Goal: Task Accomplishment & Management: Use online tool/utility

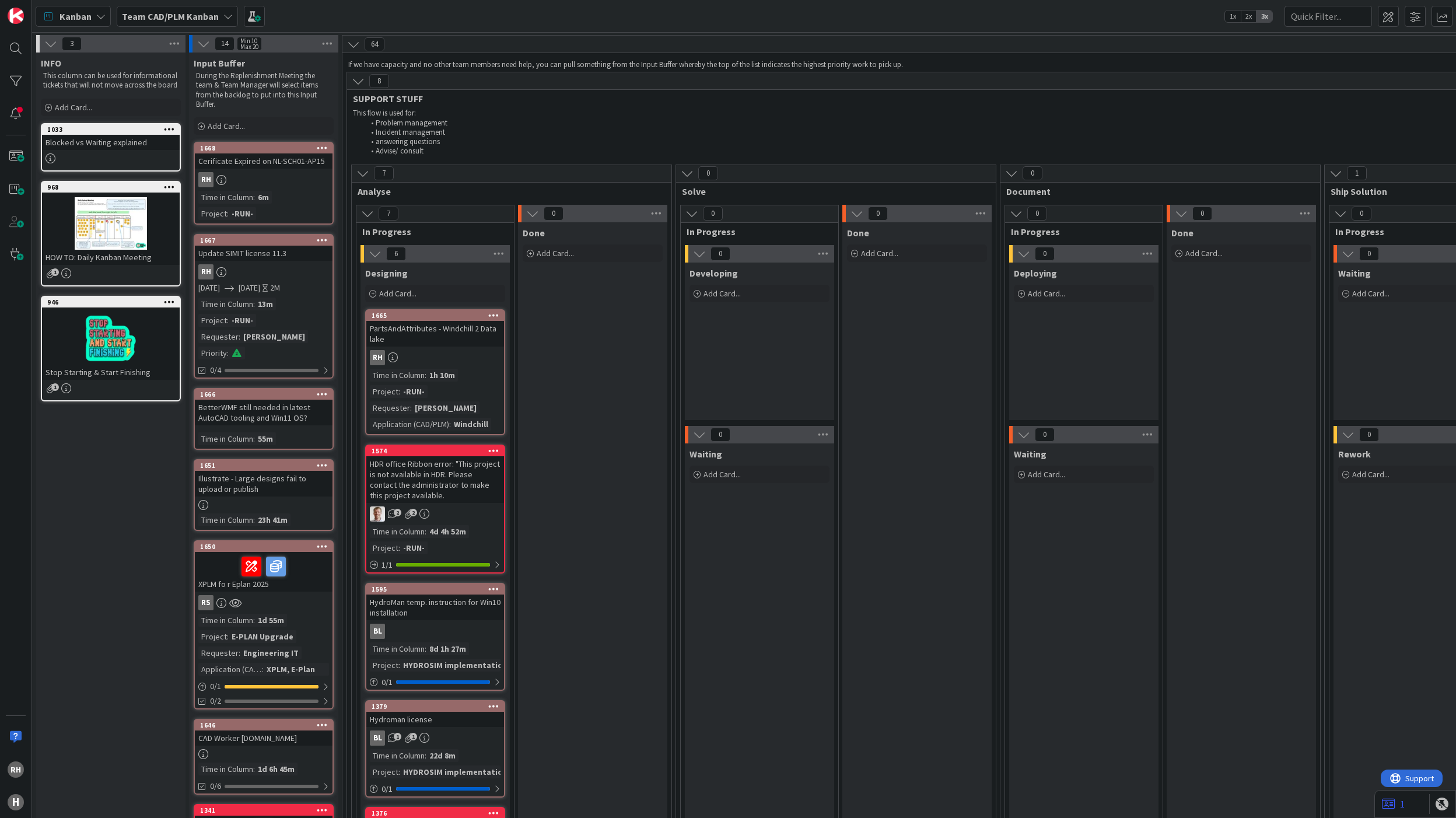
click at [266, 154] on div "Cerificate Expired on NL-SCH01-AP15" at bounding box center [263, 161] width 138 height 15
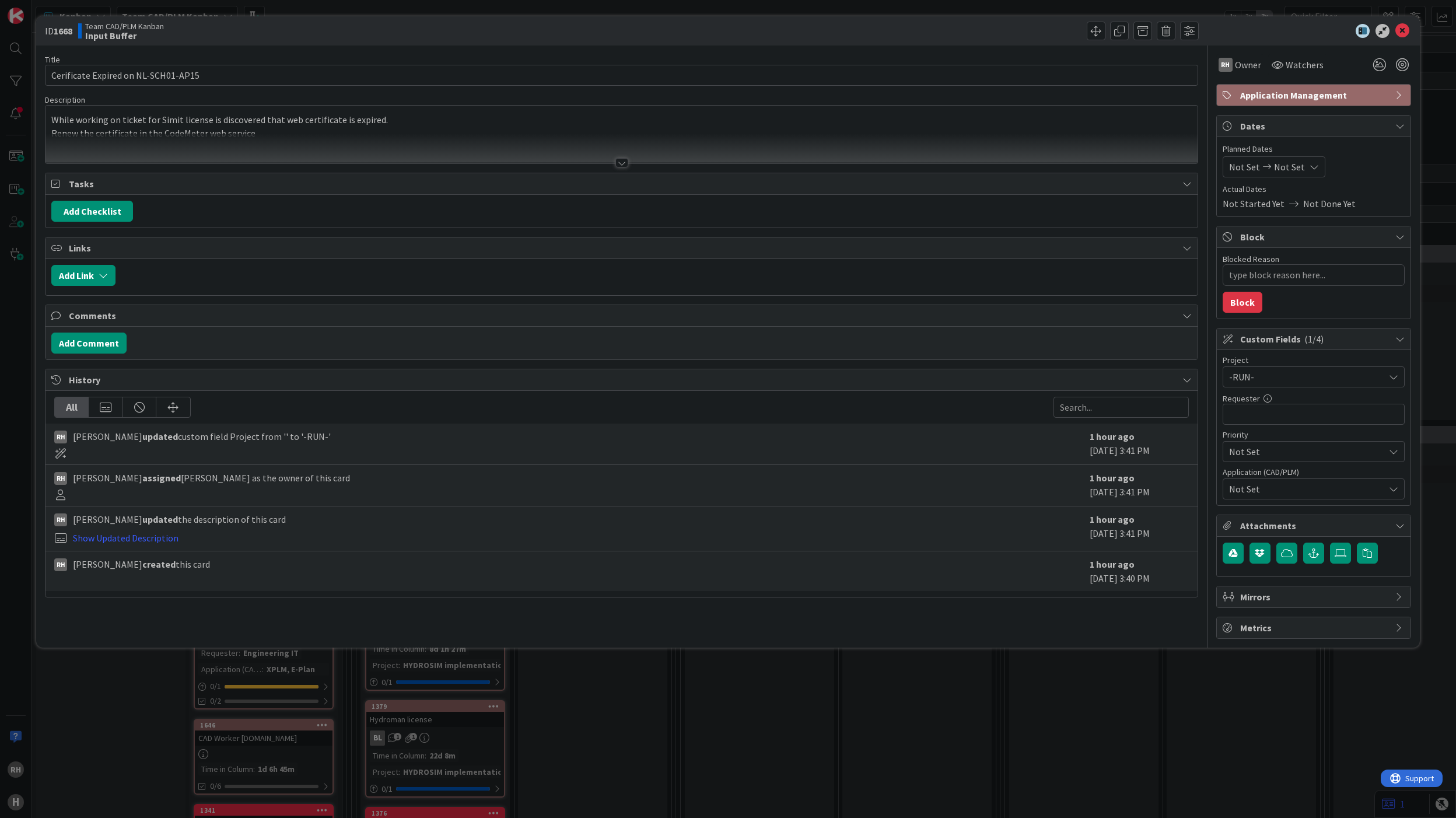
click at [617, 163] on div at bounding box center [621, 162] width 13 height 9
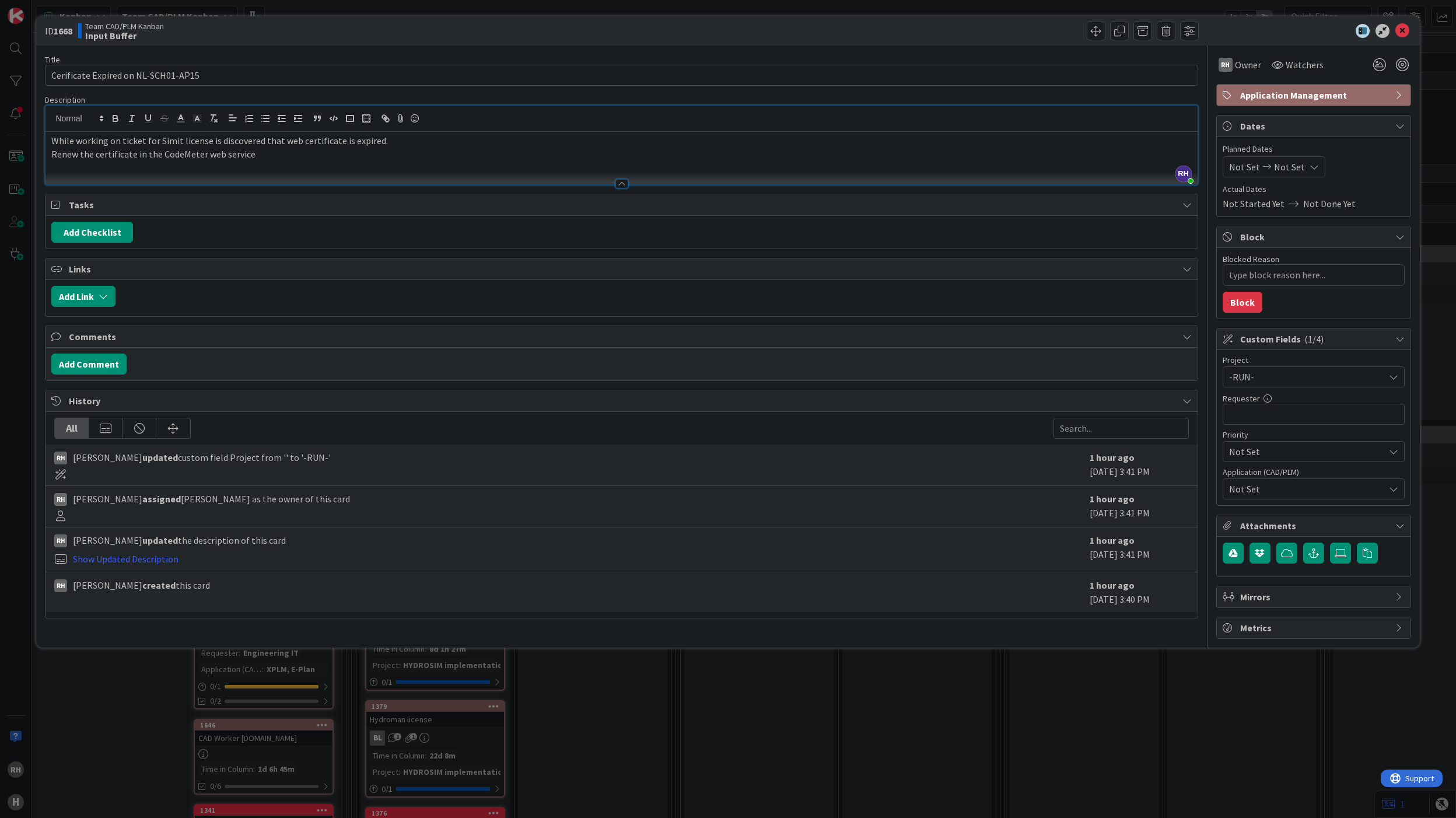
click at [285, 167] on div "While working on ticket for Simit license is discovered that web certificate is…" at bounding box center [621, 158] width 1152 height 53
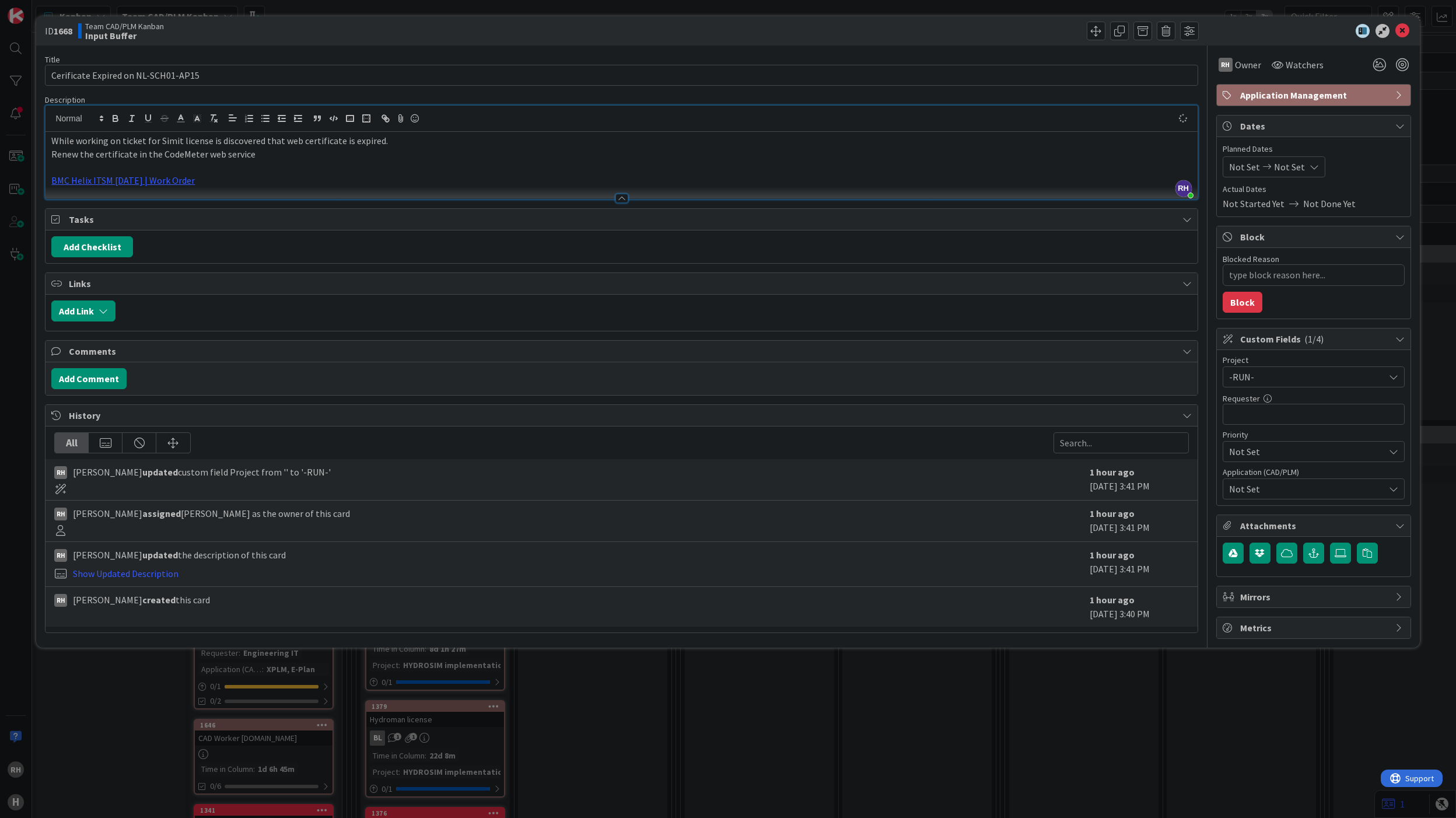
type textarea "x"
click at [379, 179] on p "BMC Helix ITSM [DATE] | Work Order" at bounding box center [621, 181] width 1140 height 13
type textarea "x"
click at [370, 179] on p "Link to certificate renewal request BMC Helix ITSM [DATE] | Work Order" at bounding box center [621, 181] width 1140 height 13
click at [876, 729] on div "ID 1668 Team CAD/PLM Kanban Input Buffer Title 35 / 128 Cerificate Expired on N…" at bounding box center [728, 409] width 1456 height 818
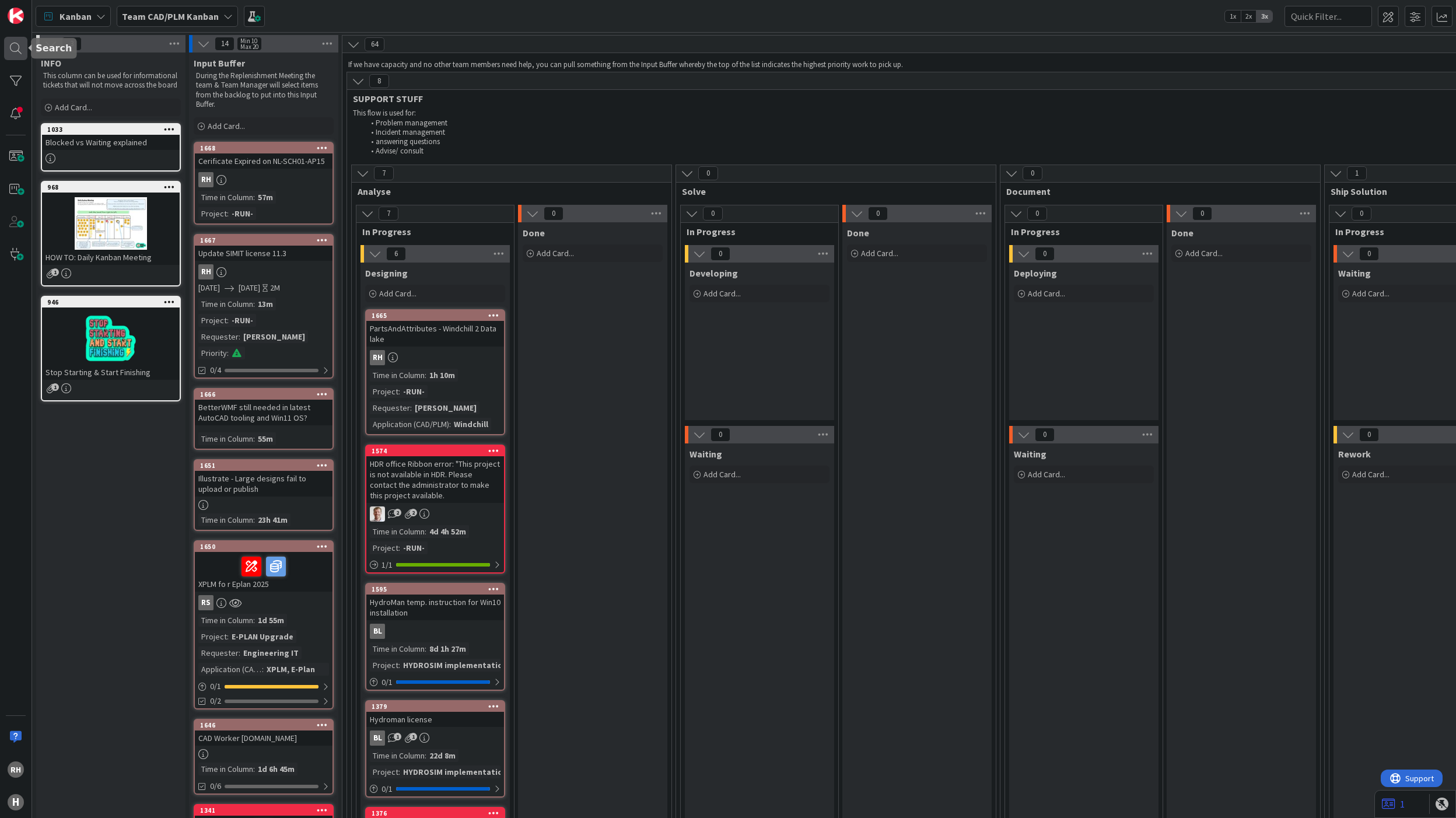
click at [20, 47] on div at bounding box center [16, 48] width 23 height 23
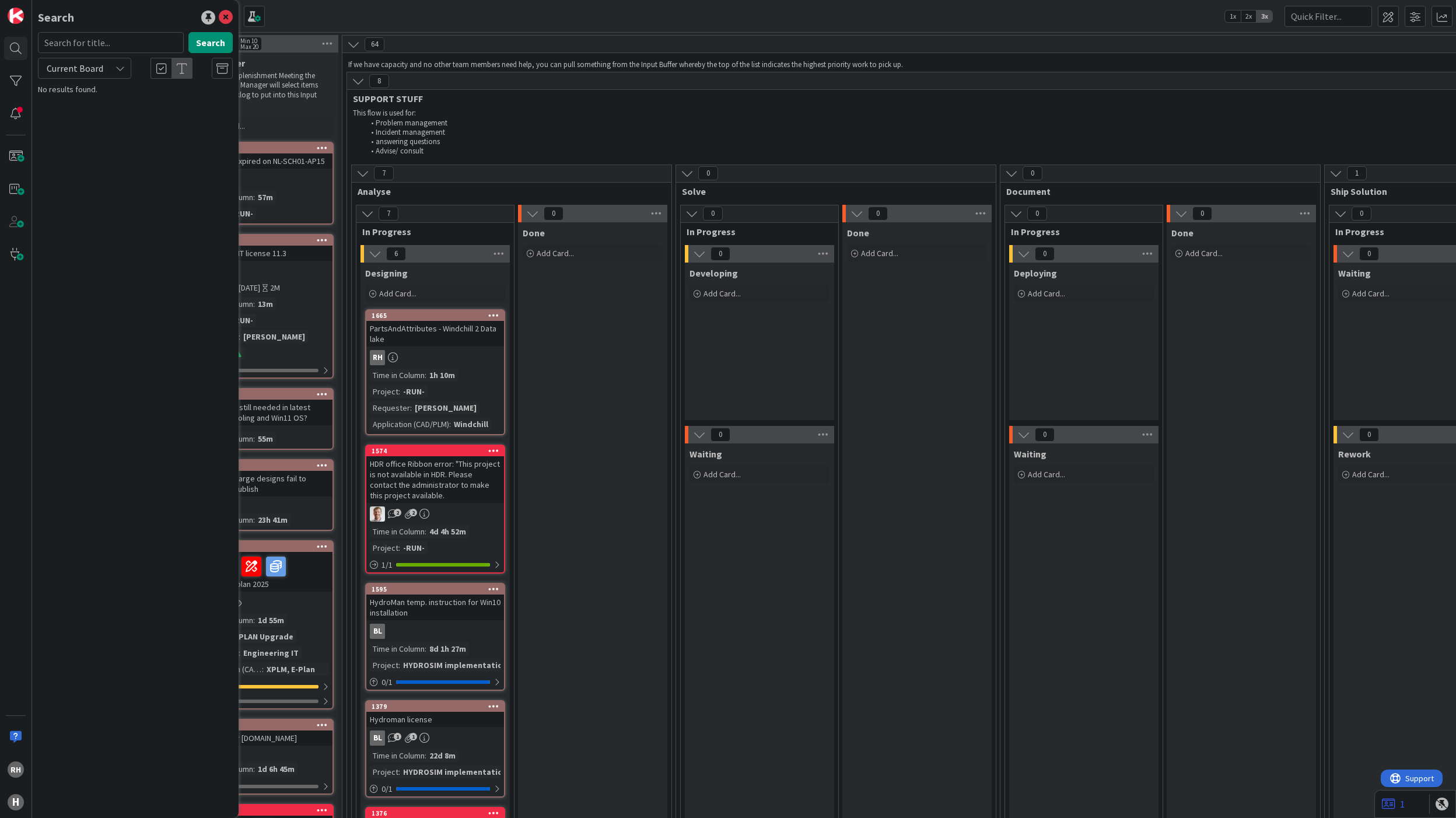
click at [98, 47] on input "text" at bounding box center [111, 42] width 146 height 21
type input "ansys"
click at [220, 17] on icon at bounding box center [225, 17] width 14 height 14
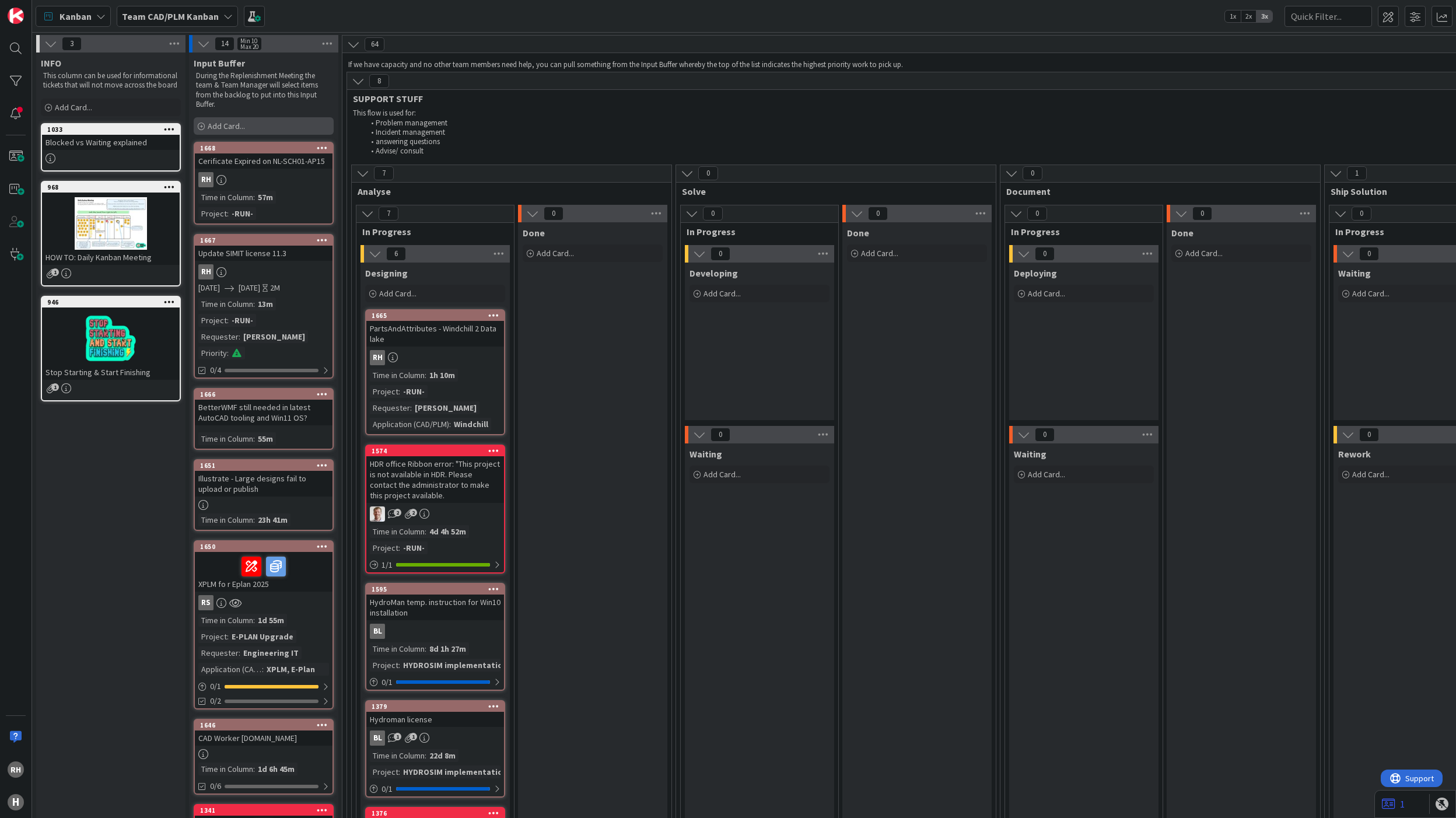
click at [235, 121] on span "Add Card..." at bounding box center [226, 126] width 37 height 10
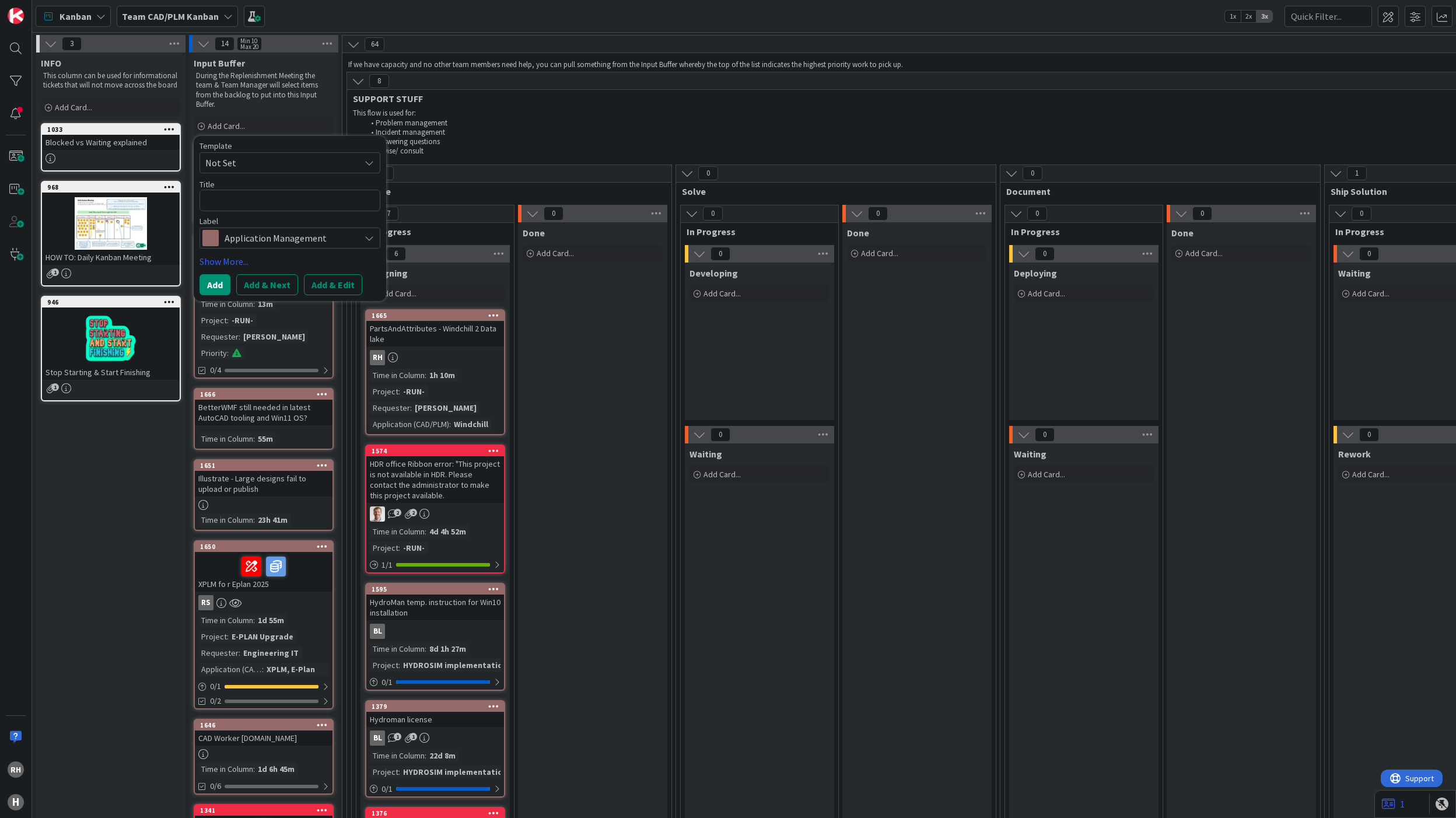
type textarea "x"
type textarea "U"
type textarea "x"
type textarea "Up"
type textarea "x"
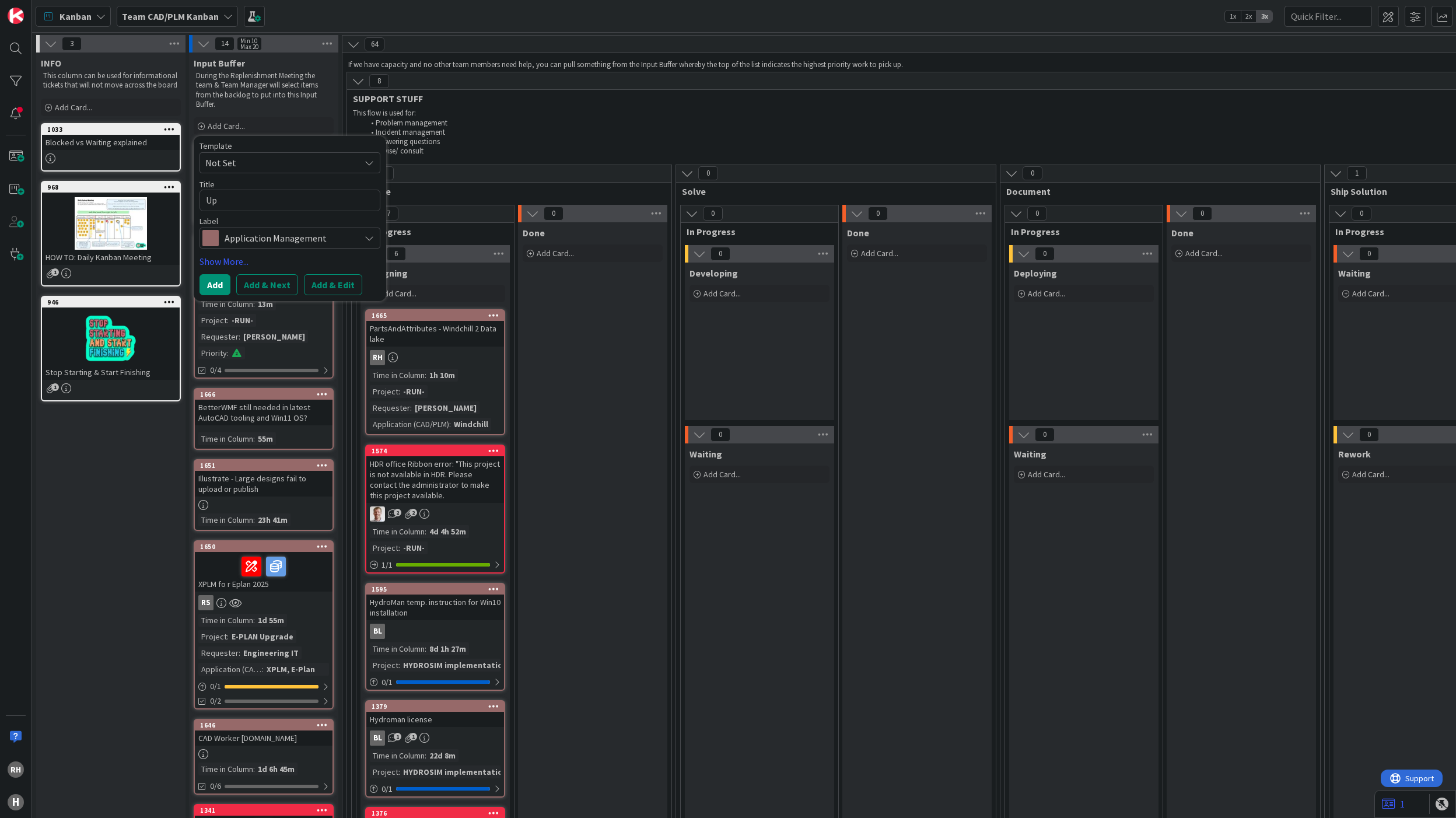
type textarea "Upg"
type textarea "x"
type textarea "Upgr"
type textarea "x"
type textarea "Upgra"
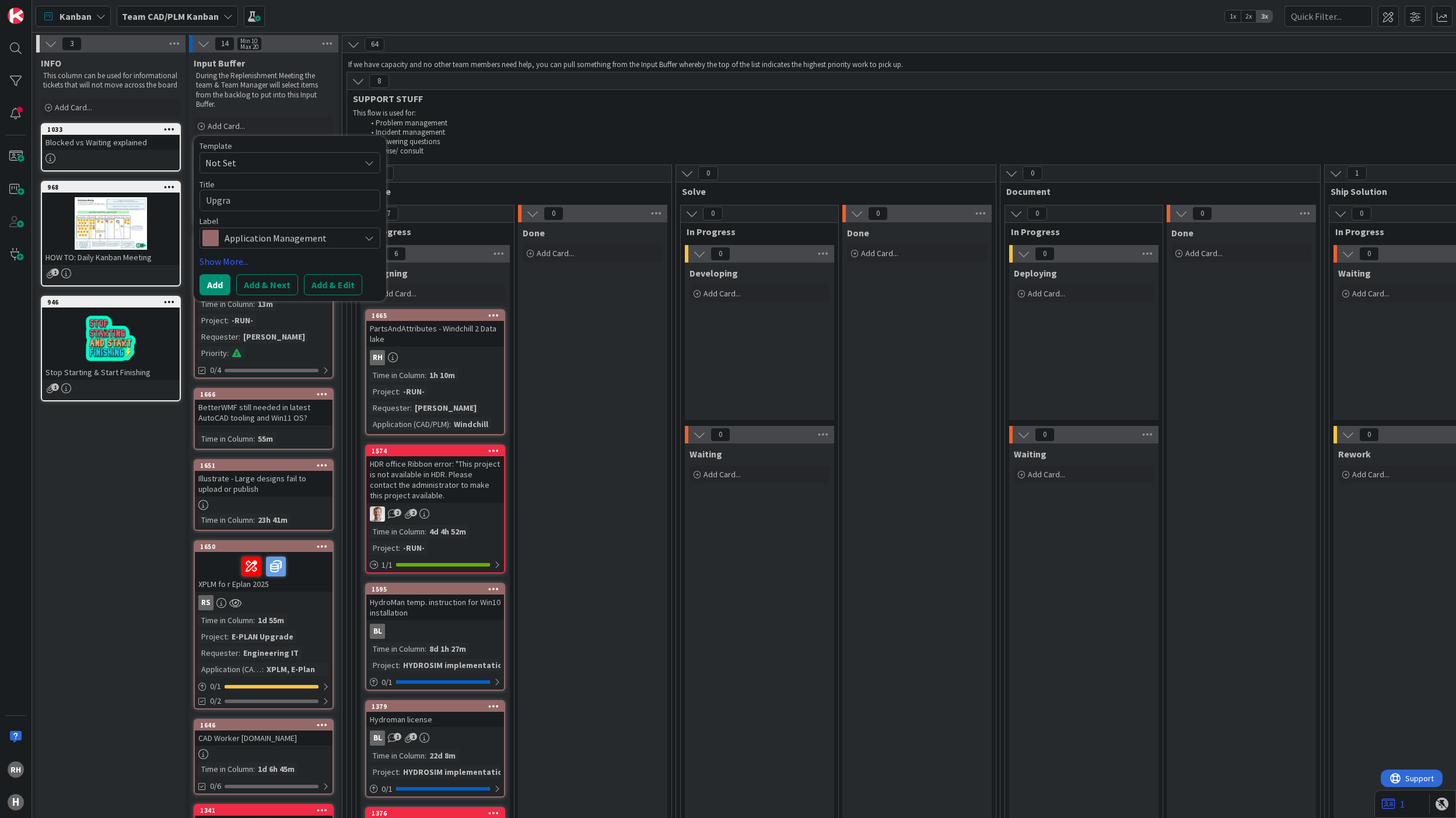
type textarea "x"
type textarea "Upgrad"
type textarea "x"
type textarea "Upgrade"
type textarea "x"
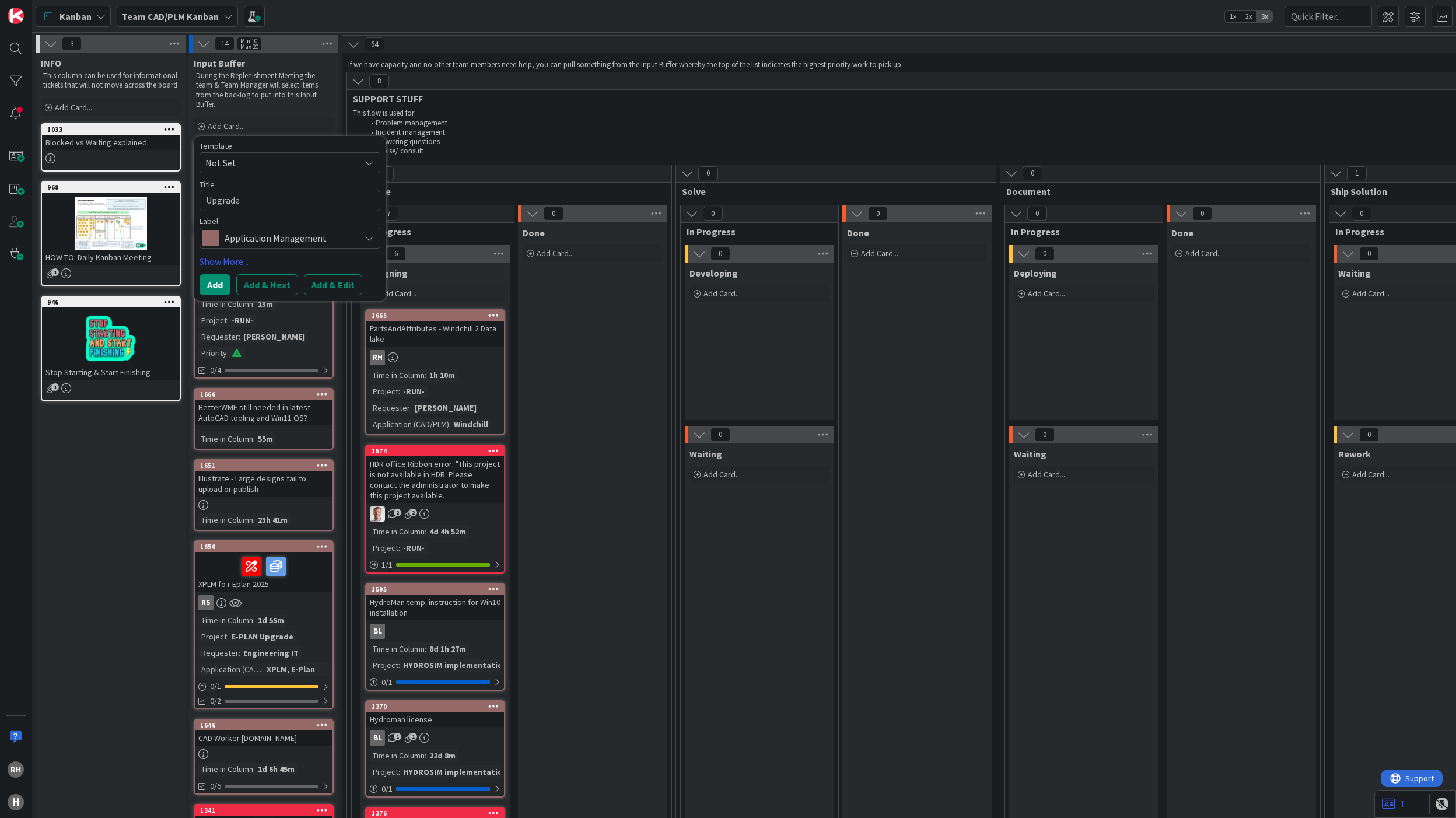
type textarea "Upgrade"
type textarea "x"
type textarea "Upgrade A"
type textarea "x"
type textarea "Upgrade An"
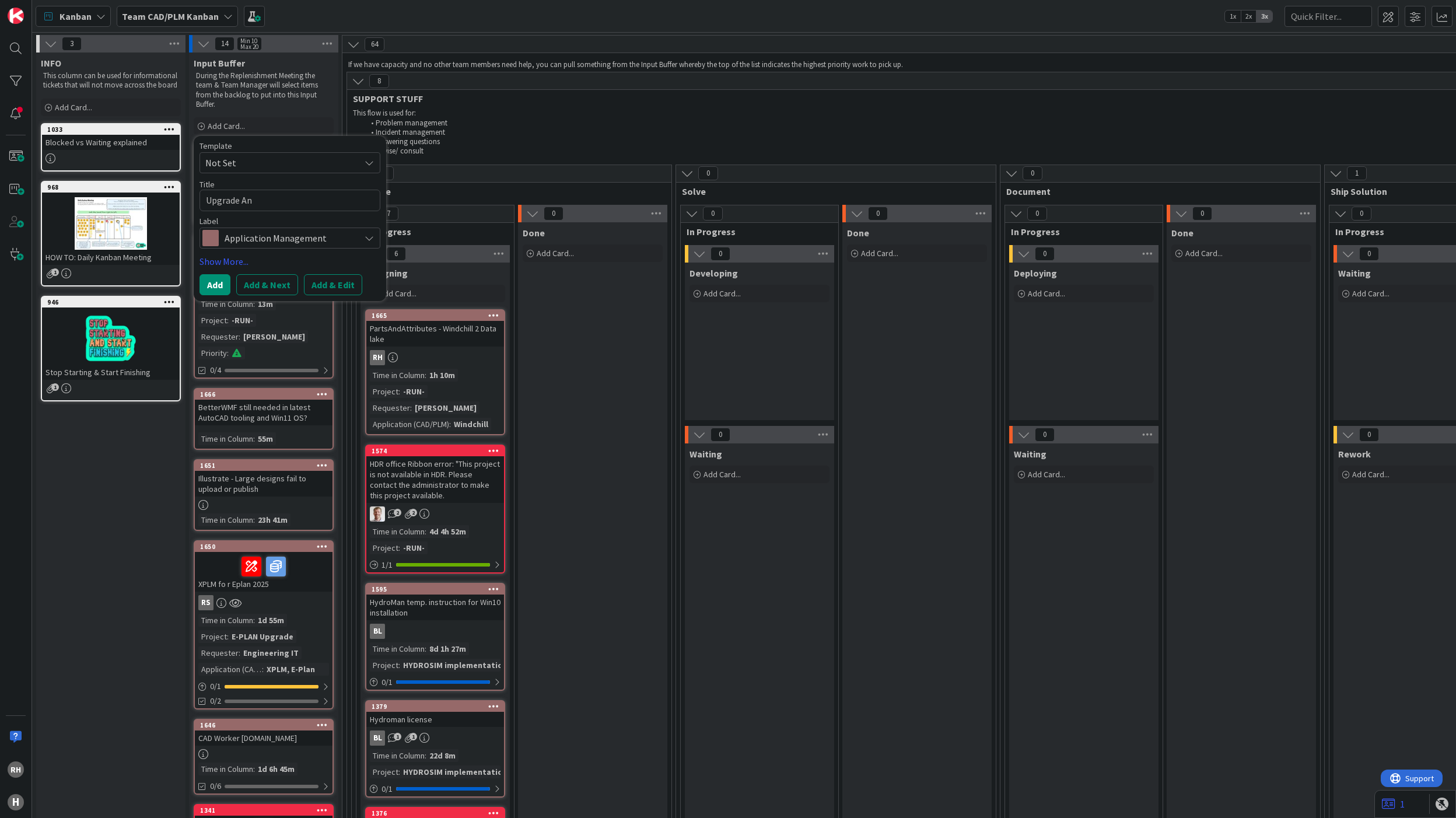
type textarea "x"
type textarea "Upgrade Ans"
type textarea "x"
type textarea "Upgrade Ansys"
type textarea "x"
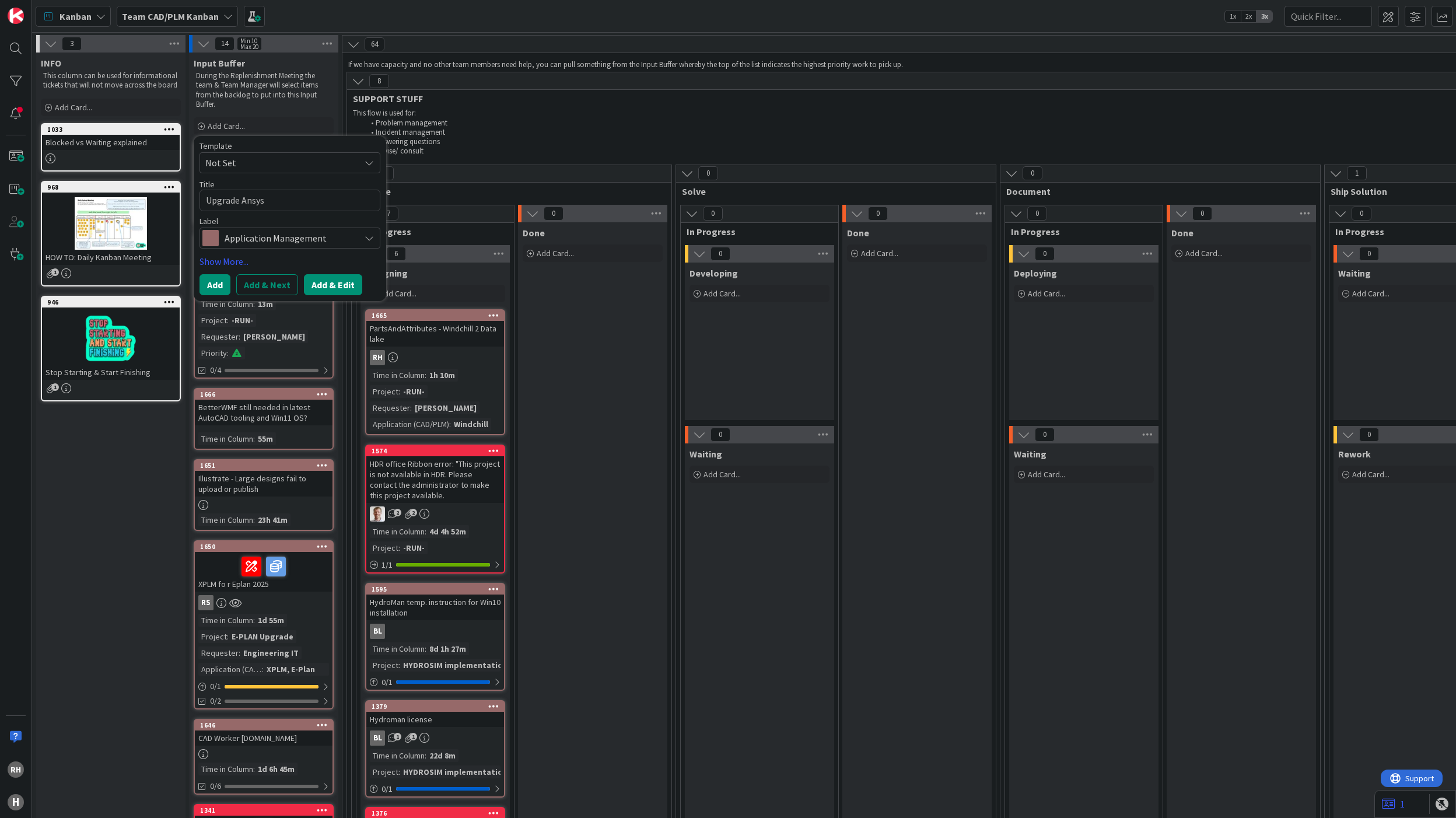
type textarea "Upgrade Ansys"
click at [347, 287] on button "Add & Edit" at bounding box center [332, 285] width 58 height 21
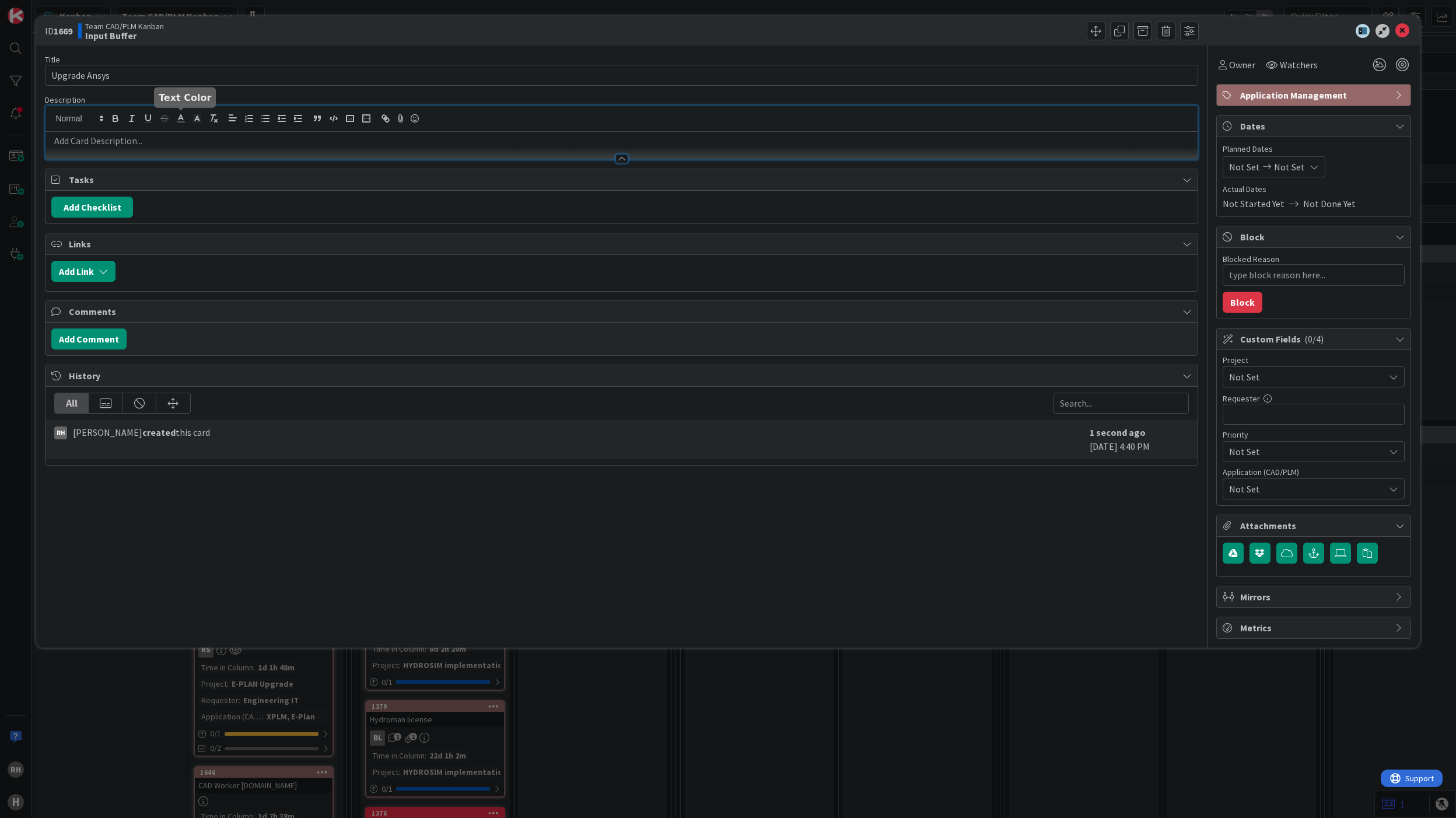
click at [173, 121] on div at bounding box center [621, 132] width 1152 height 54
click at [114, 146] on p at bounding box center [621, 141] width 1140 height 13
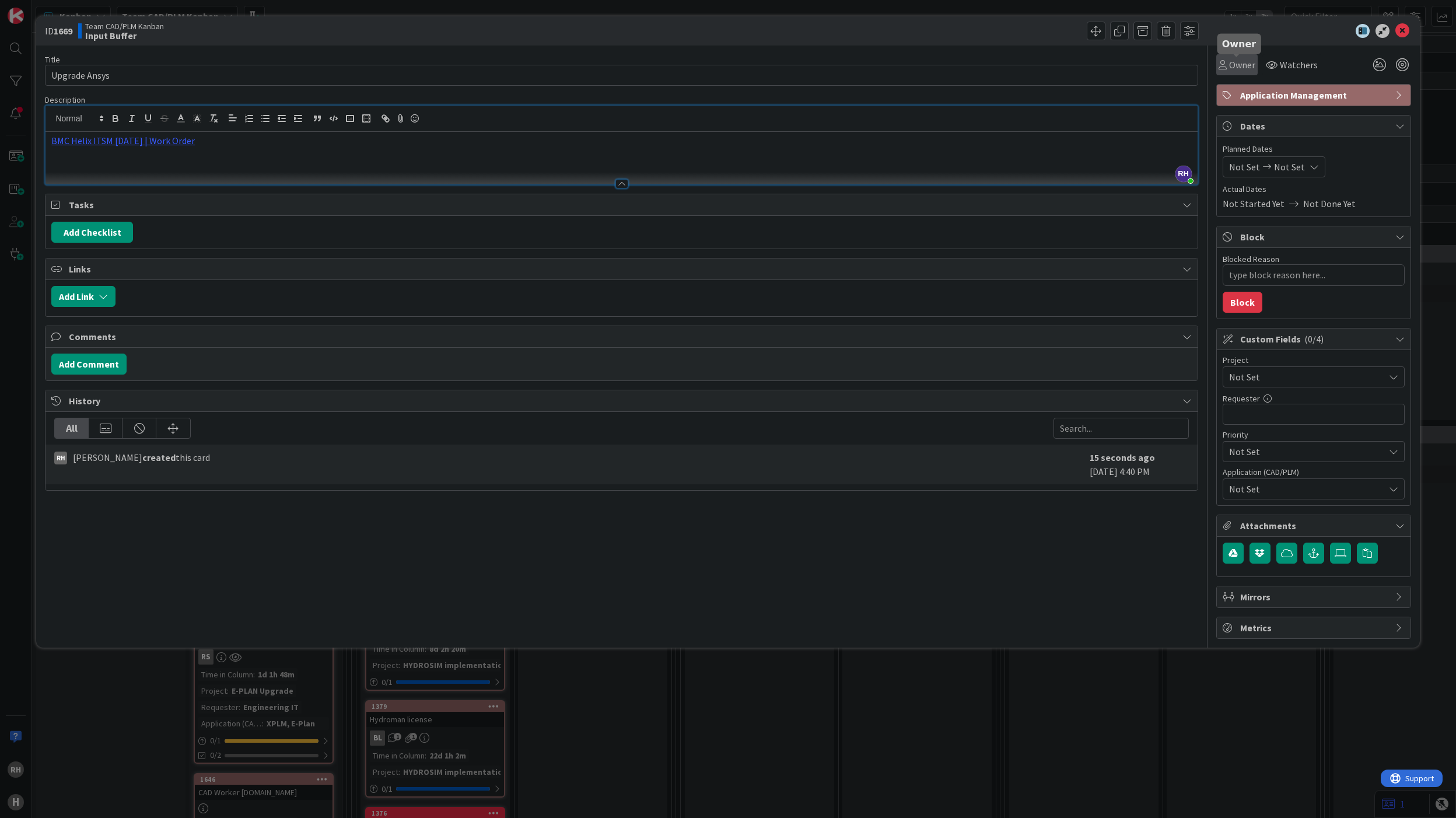
click at [1240, 71] on span "Owner" at bounding box center [1242, 64] width 26 height 14
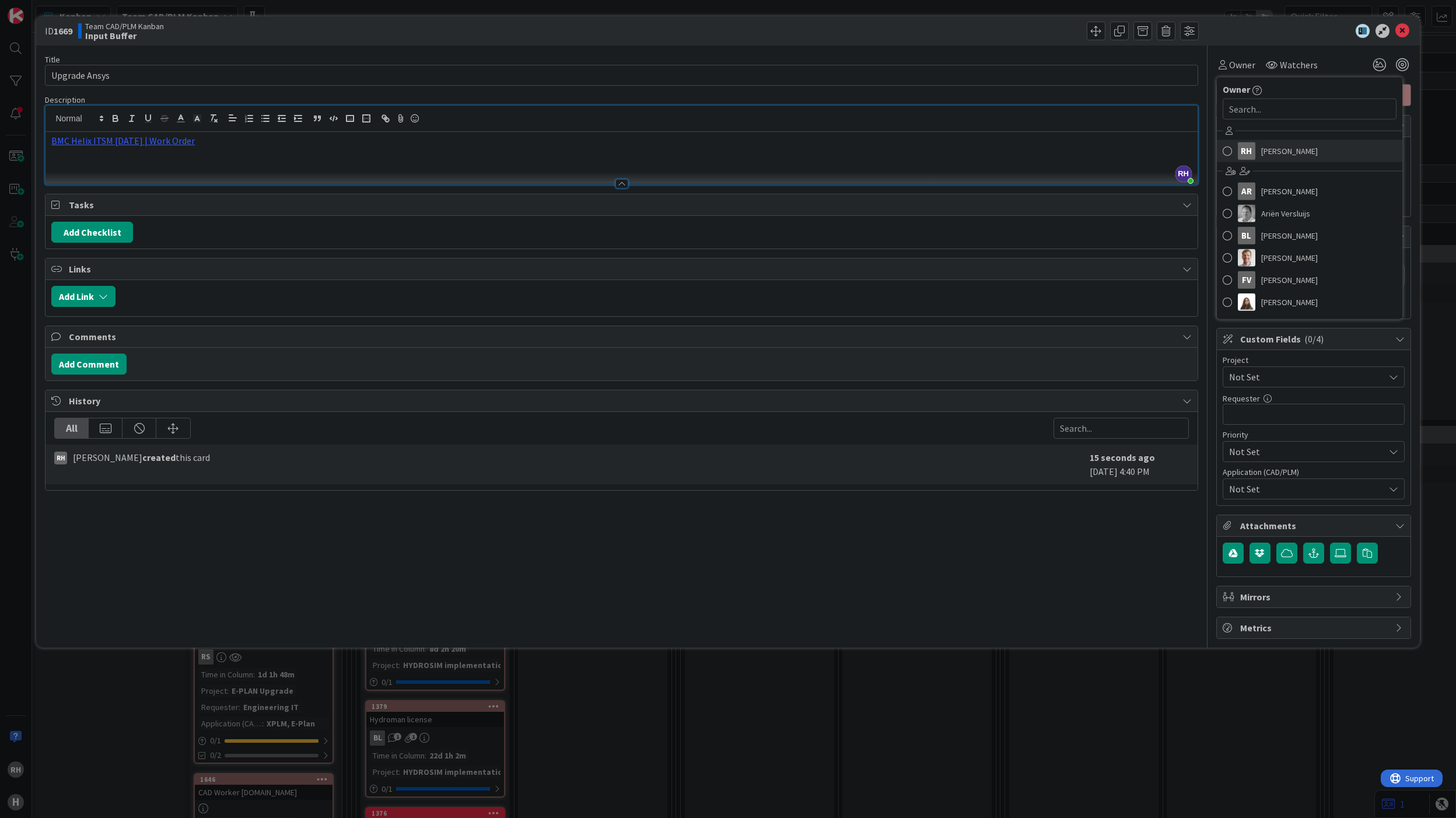
click at [1299, 149] on span "[PERSON_NAME]" at bounding box center [1289, 151] width 56 height 18
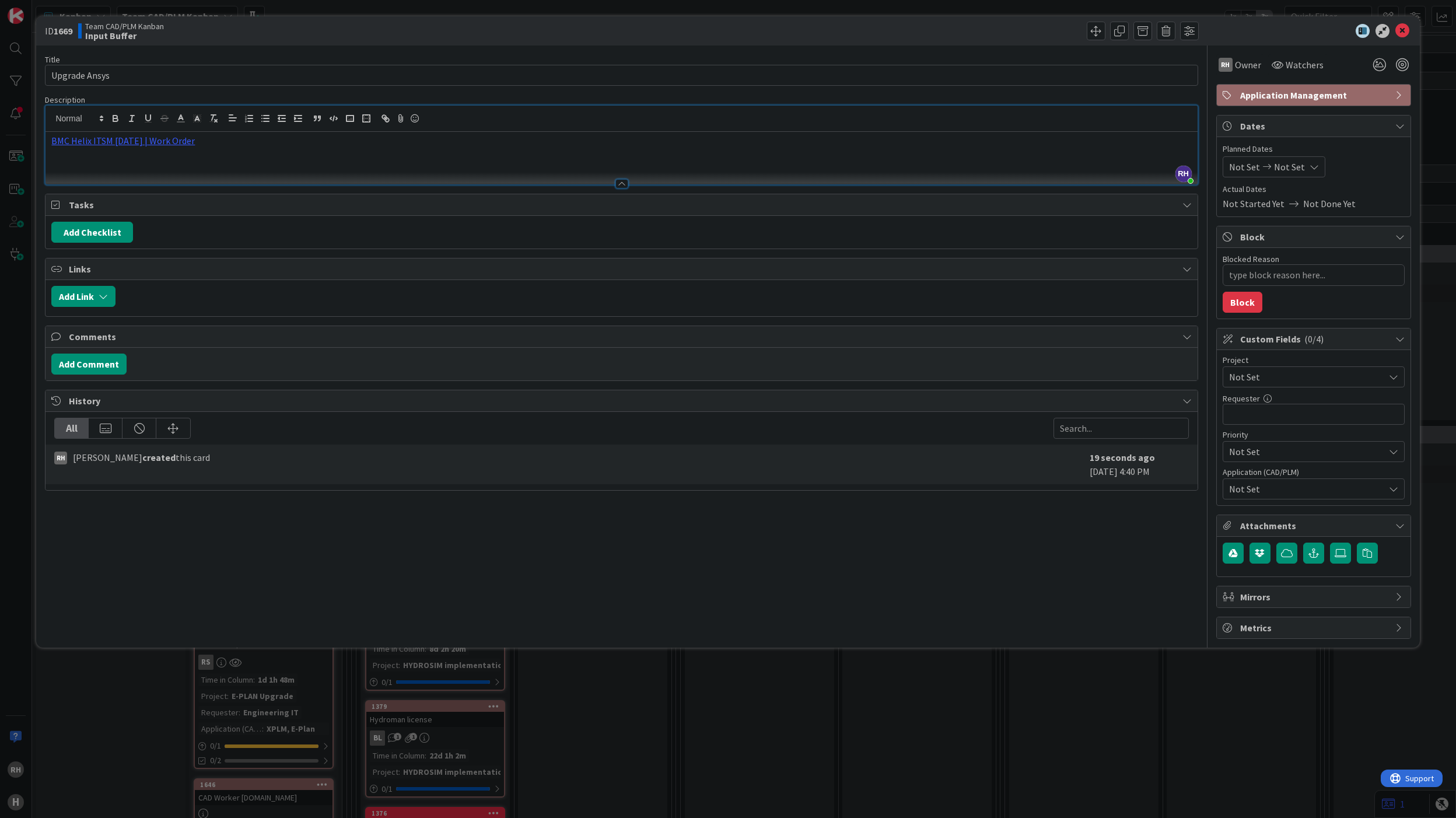
click at [1291, 486] on span "Not Set" at bounding box center [1306, 489] width 155 height 14
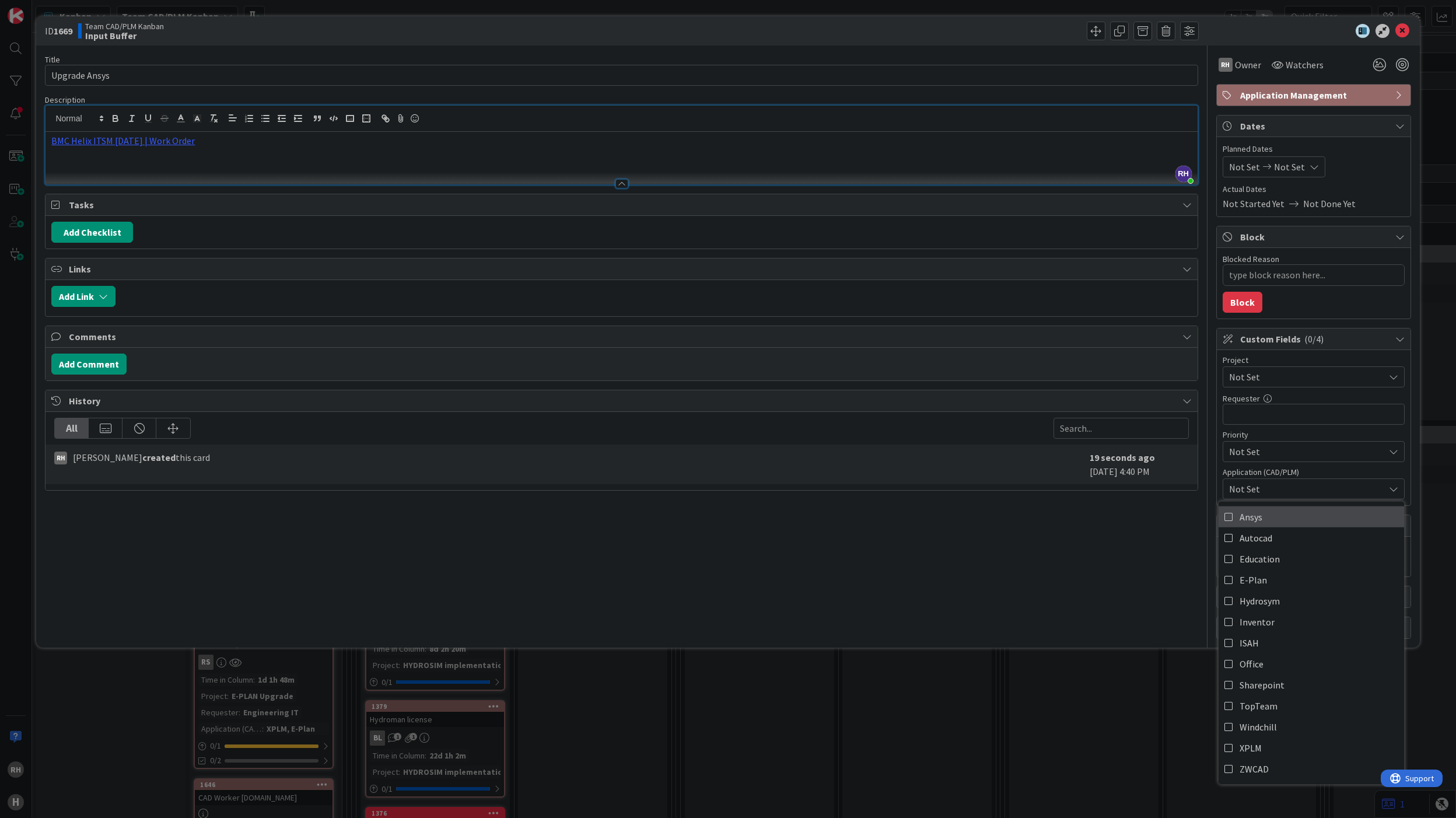
click at [1256, 523] on span "Ansys" at bounding box center [1250, 516] width 23 height 18
click at [1143, 547] on div "Title 13 / 128 Upgrade Ansys Description [PERSON_NAME] just joined BMC Helix IT…" at bounding box center [621, 342] width 1153 height 593
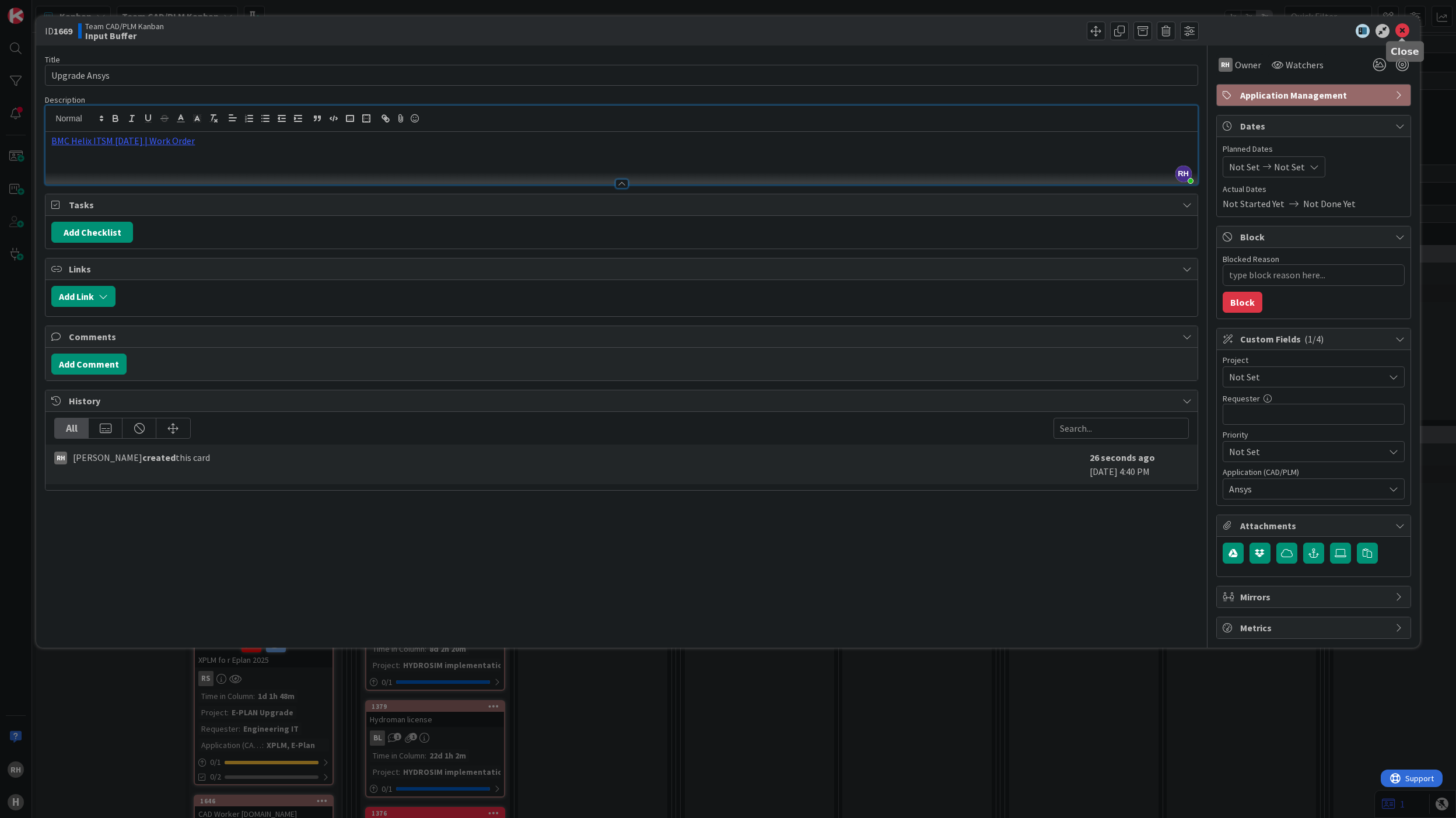
click at [1406, 28] on icon at bounding box center [1402, 31] width 14 height 14
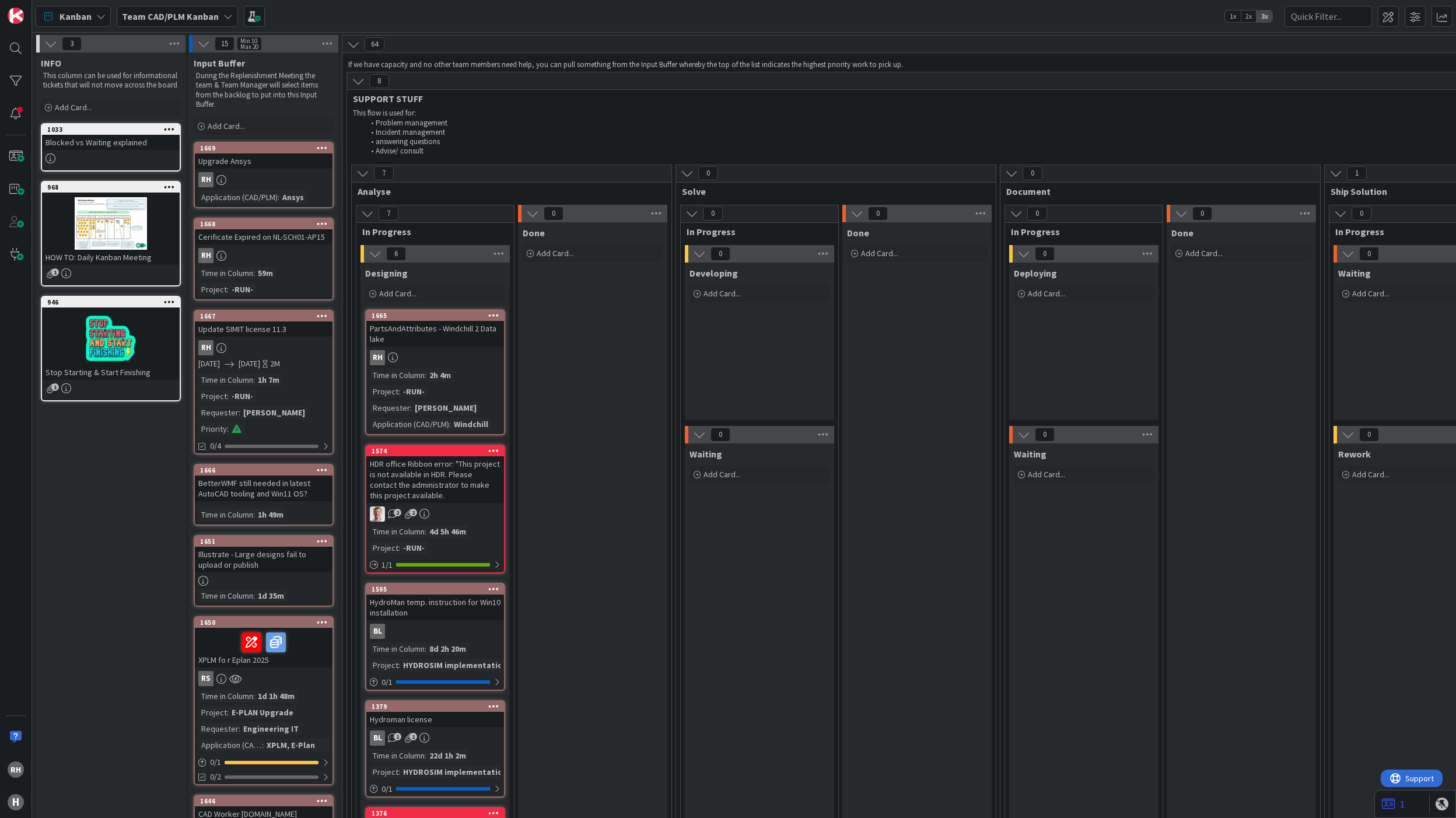
click at [467, 339] on div "PartsAndAttributes - Windchill 2 Data lake" at bounding box center [435, 334] width 138 height 26
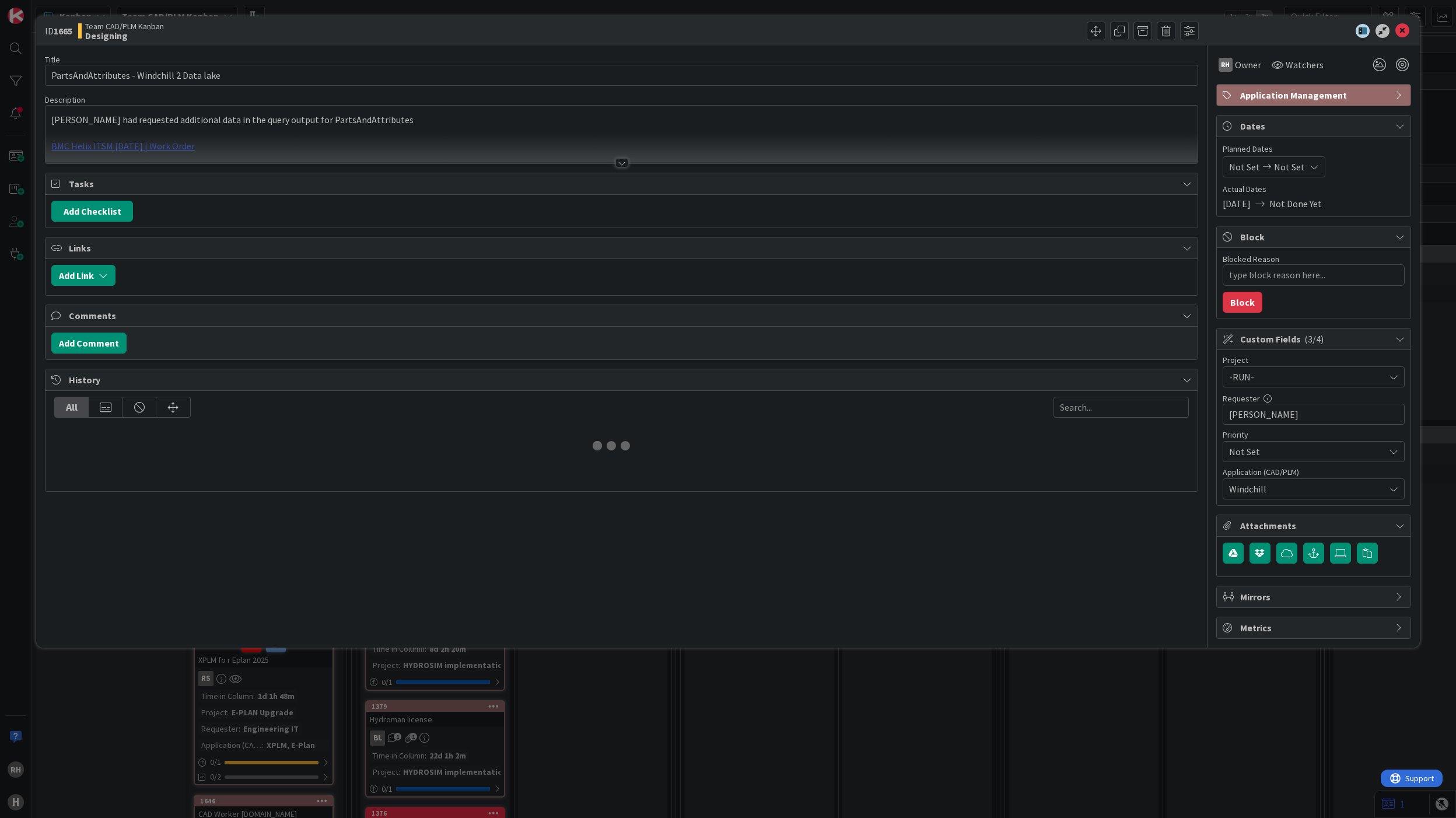
type textarea "x"
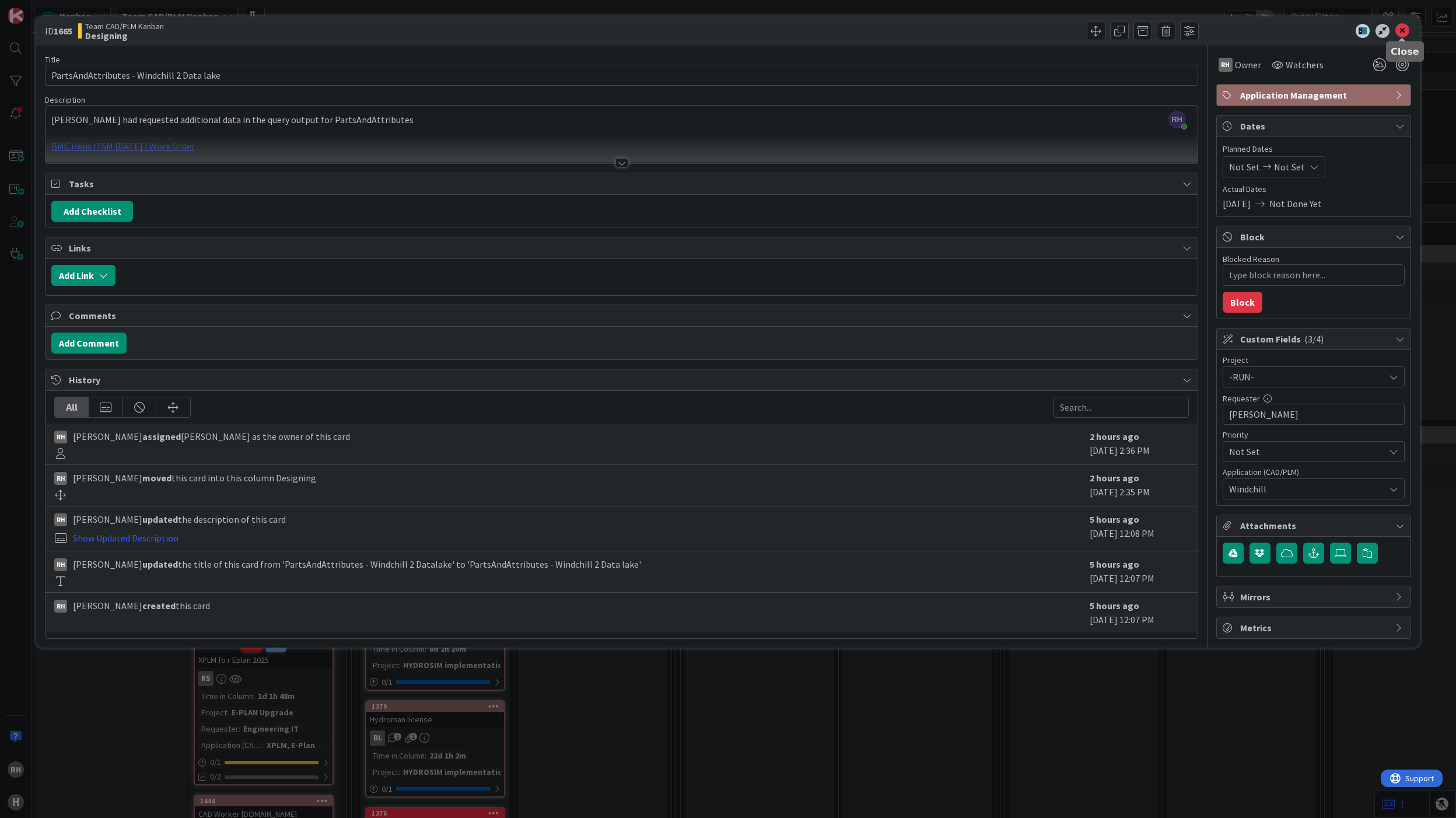
click at [1400, 28] on icon at bounding box center [1402, 31] width 14 height 14
